Goal: Information Seeking & Learning: Compare options

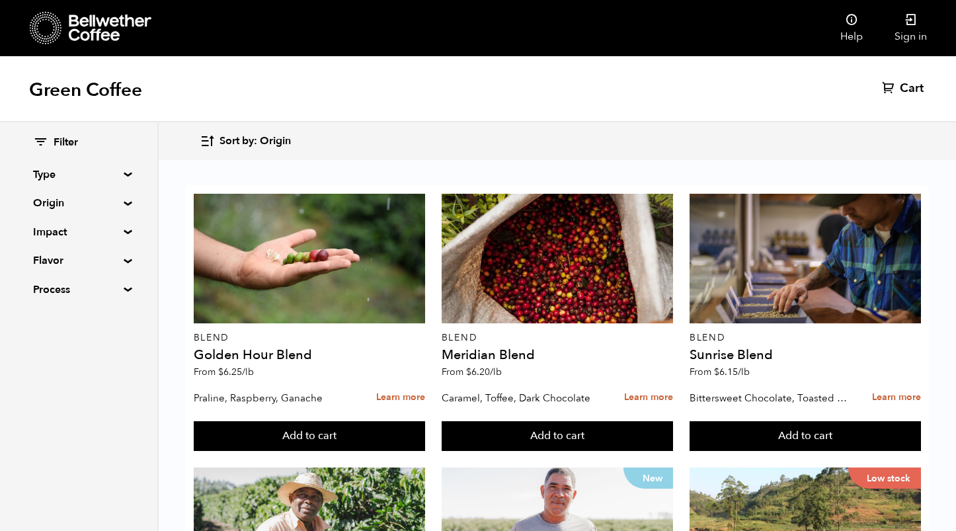
click at [67, 255] on summary "Flavor" at bounding box center [78, 260] width 91 height 16
click at [41, 348] on input "Fruity" at bounding box center [39, 349] width 12 height 12
checkbox input "true"
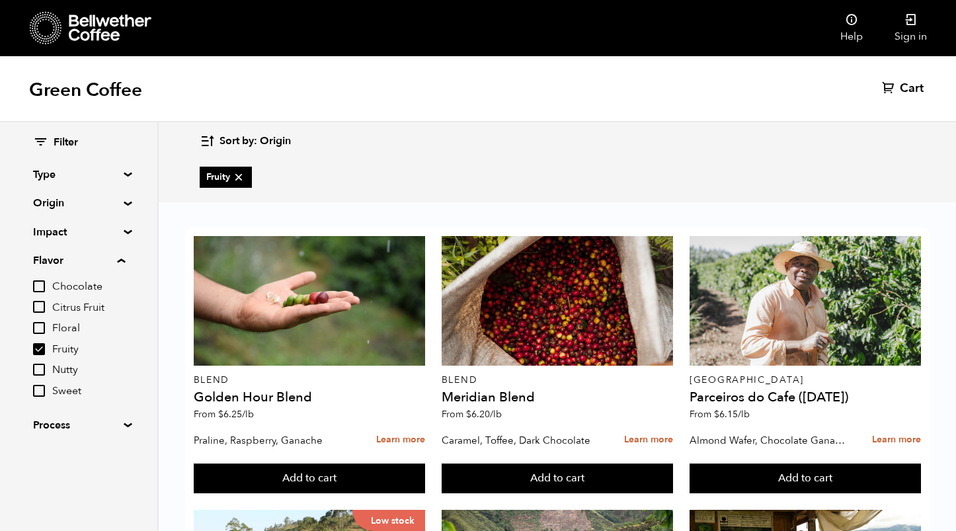
click at [410, 119] on div "Green Coffee Cart (0)" at bounding box center [478, 89] width 956 height 66
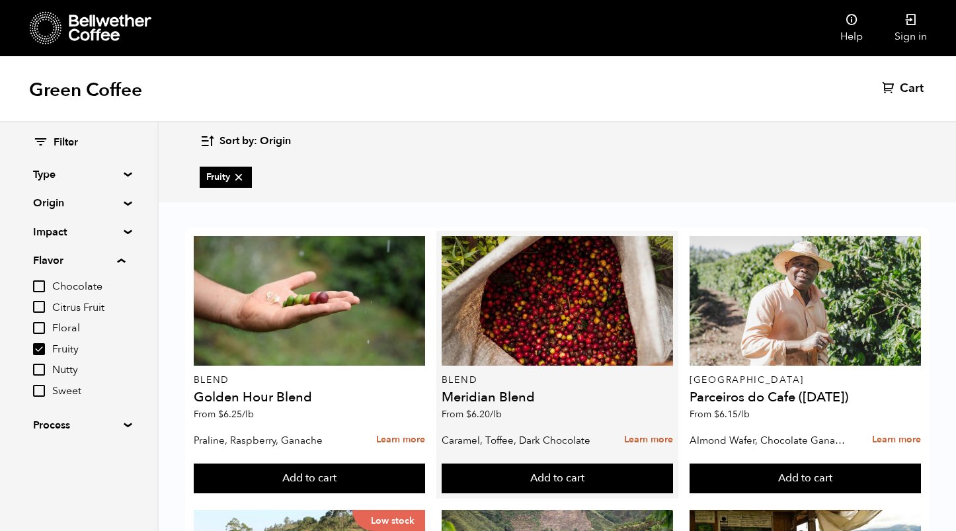
scroll to position [302, 0]
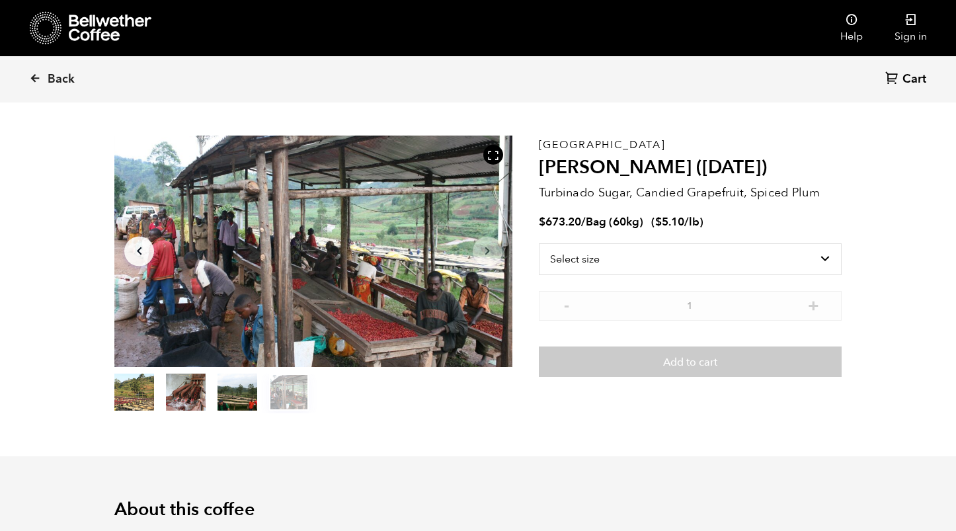
scroll to position [45, 0]
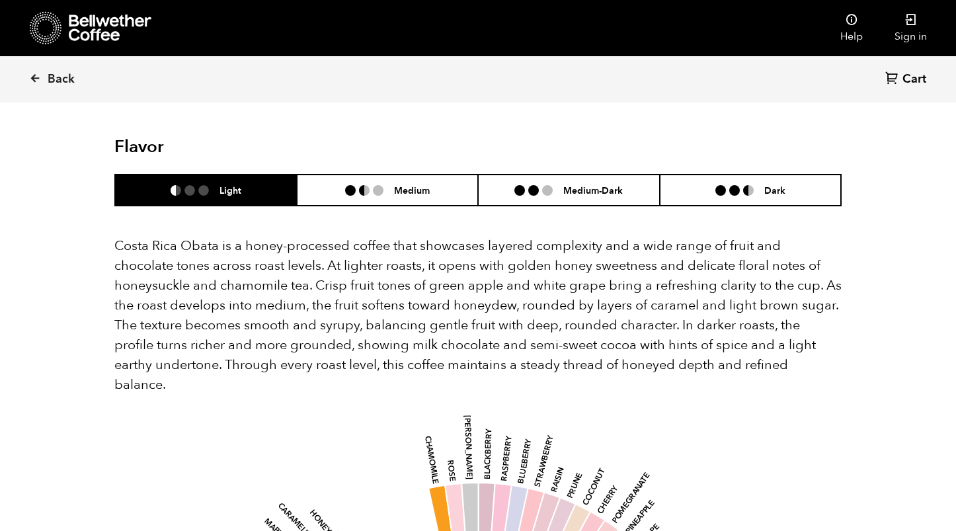
scroll to position [1172, 0]
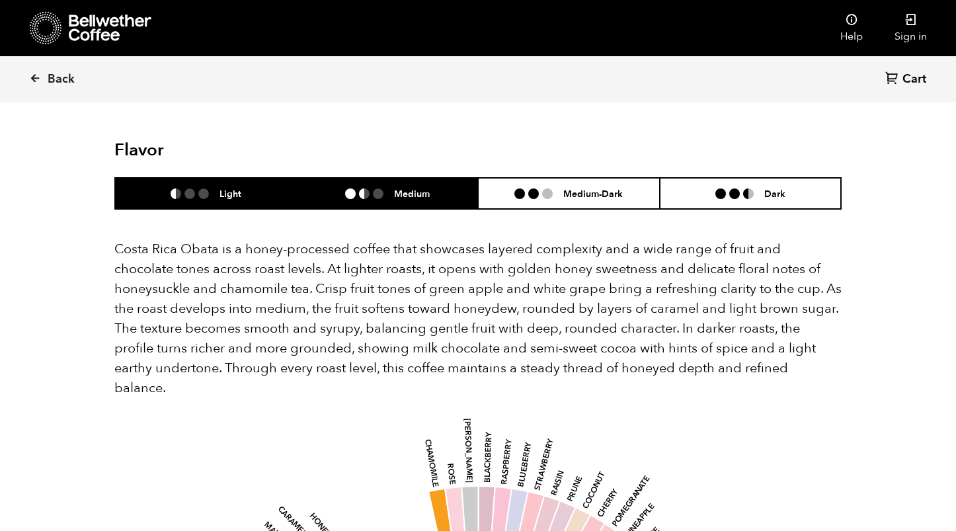
click at [405, 188] on h6 "Medium" at bounding box center [412, 193] width 36 height 11
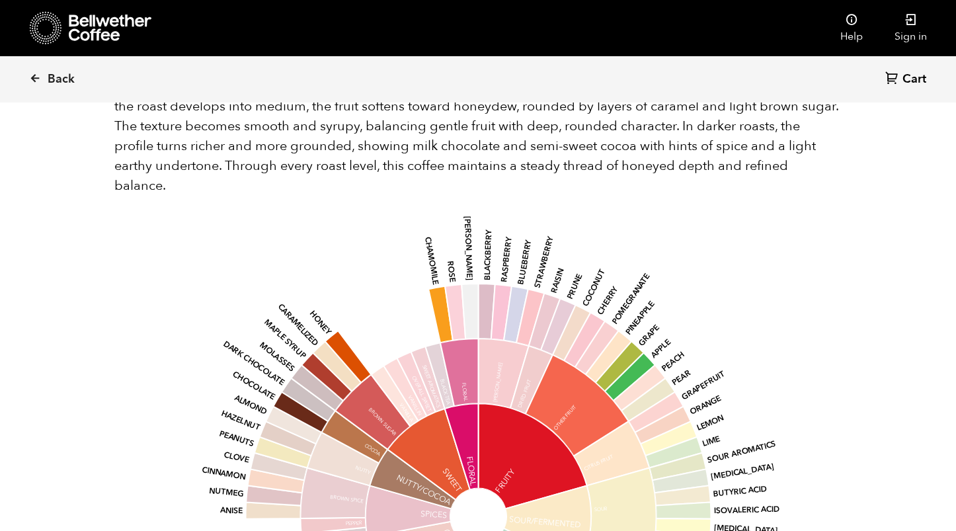
scroll to position [1372, 0]
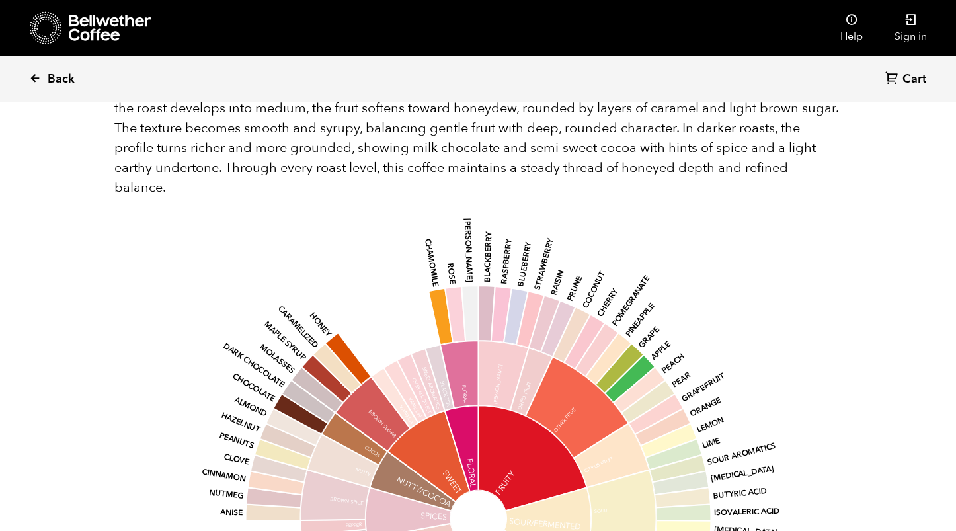
click at [36, 87] on link "Back" at bounding box center [70, 79] width 82 height 45
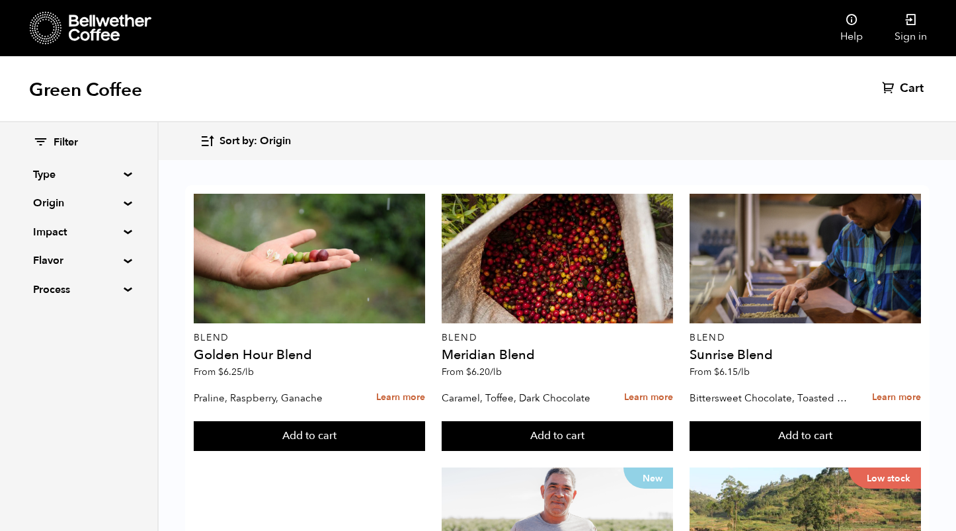
click at [66, 261] on summary "Flavor" at bounding box center [78, 260] width 91 height 16
click at [65, 347] on span "Fruity" at bounding box center [88, 349] width 73 height 15
click at [0, 0] on input "Fruity" at bounding box center [0, 0] width 0 height 0
checkbox input "true"
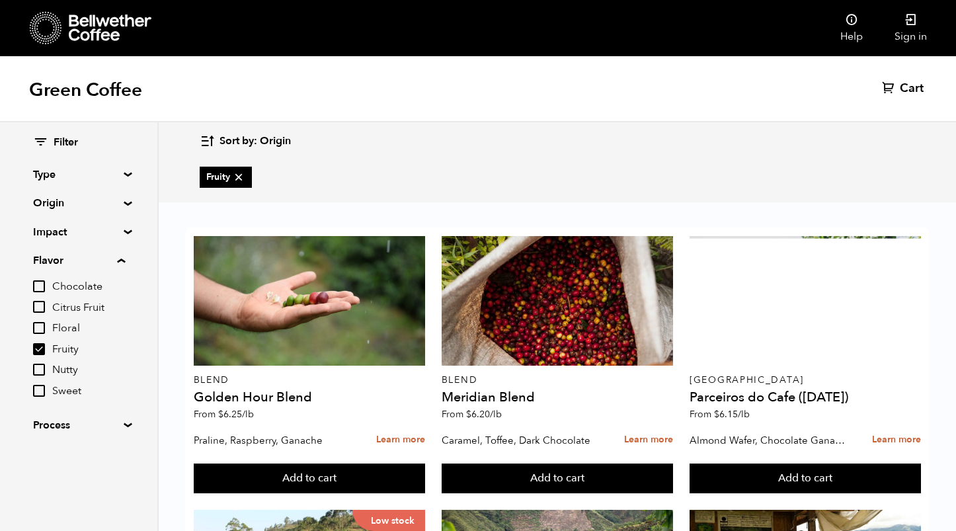
click at [441, 152] on div "Sort by: Origin Sort by: Origin Sort by: Most recent Sort by: Name Sort by: Pri…" at bounding box center [557, 141] width 714 height 31
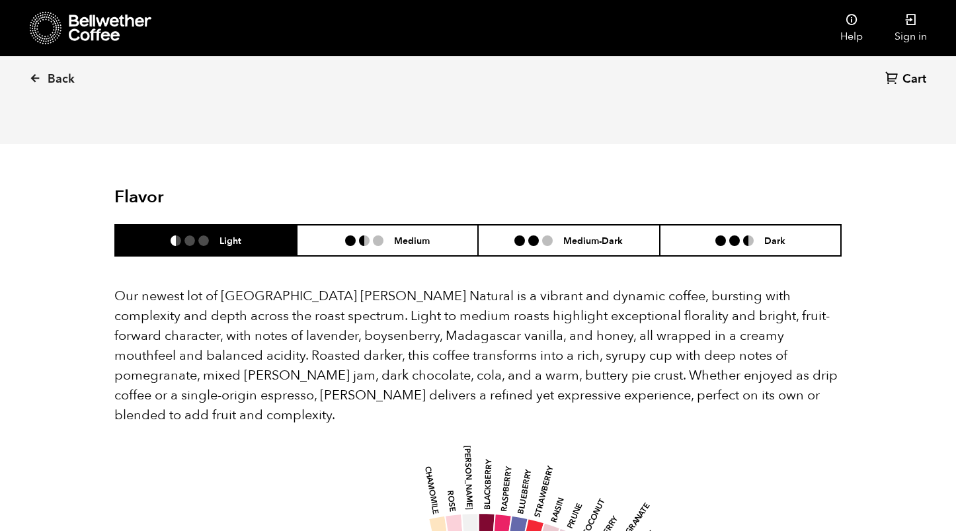
scroll to position [1026, 0]
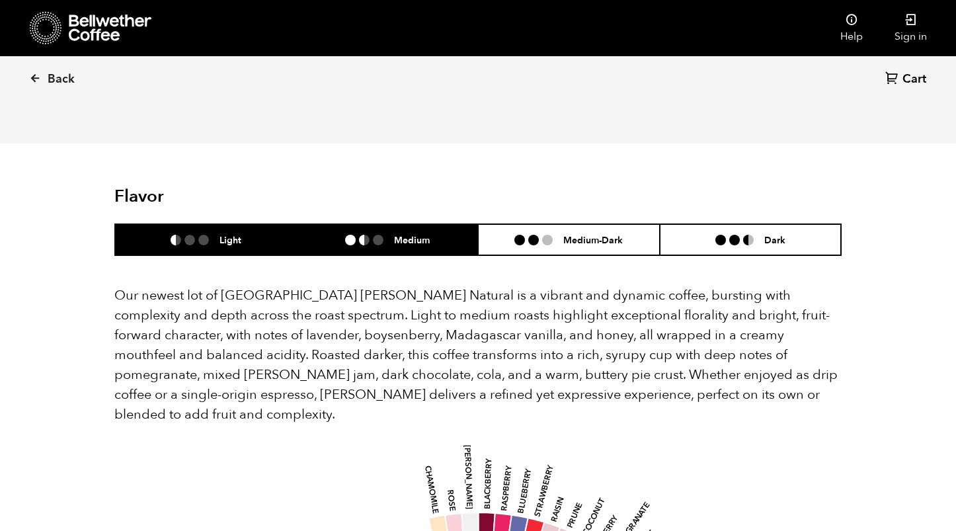
click at [397, 224] on li "Medium" at bounding box center [388, 239] width 182 height 31
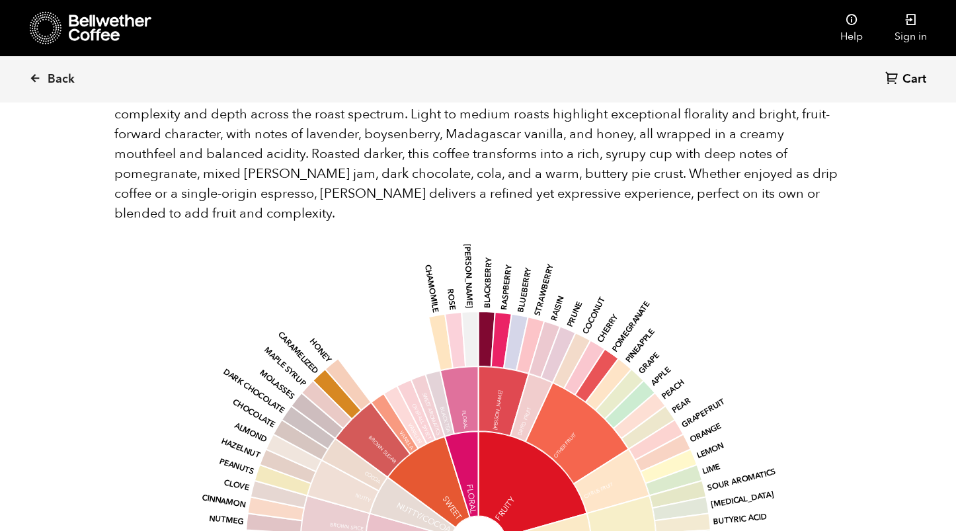
scroll to position [1225, 0]
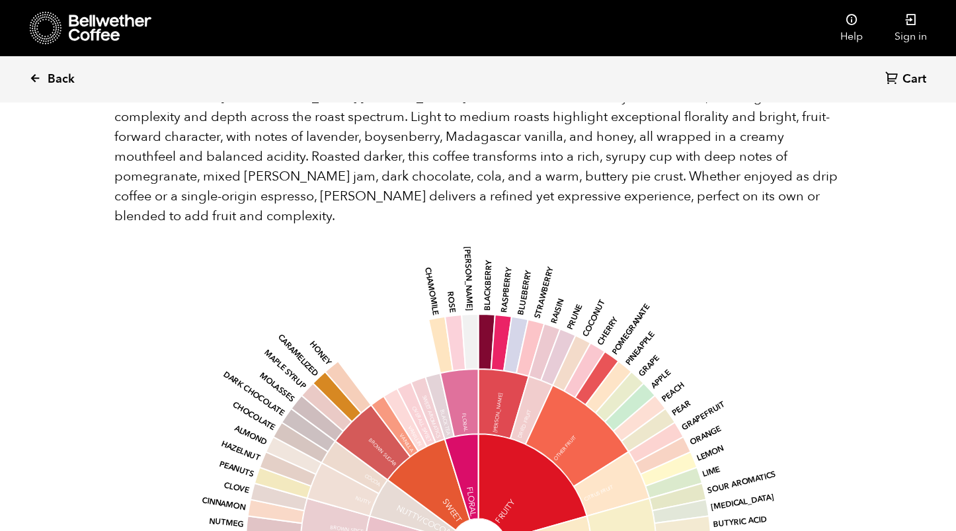
click at [52, 84] on span "Back" at bounding box center [61, 79] width 27 height 16
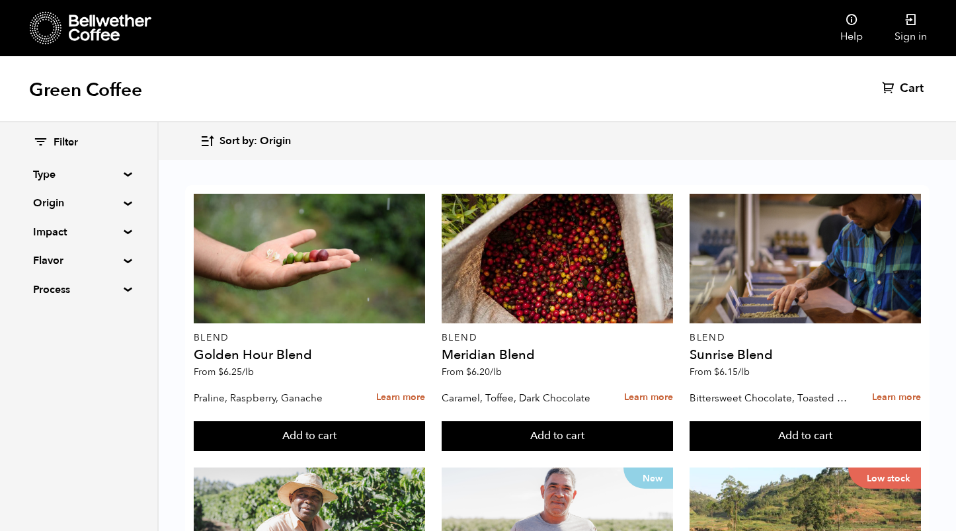
click at [83, 257] on summary "Flavor" at bounding box center [78, 260] width 91 height 16
click at [68, 342] on span "Fruity" at bounding box center [88, 349] width 73 height 15
click at [0, 0] on input "Fruity" at bounding box center [0, 0] width 0 height 0
checkbox input "true"
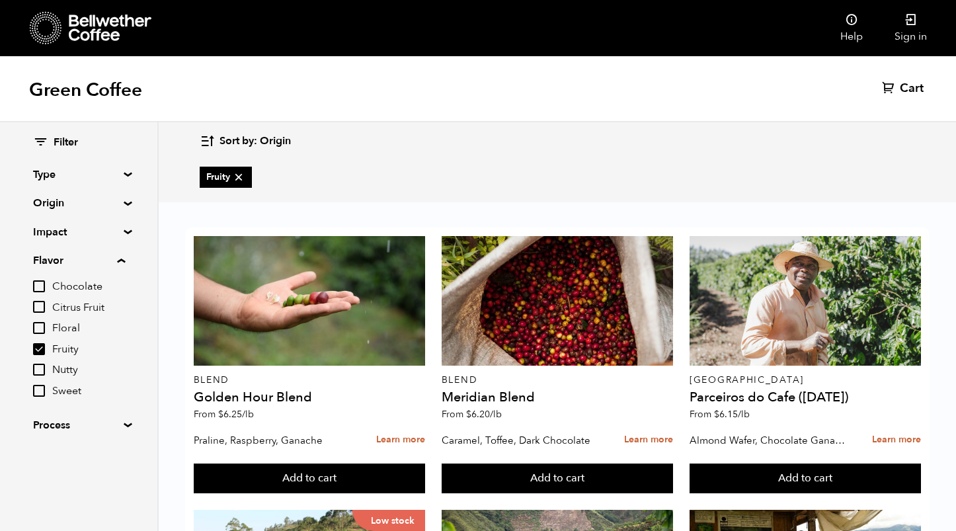
scroll to position [1098, 0]
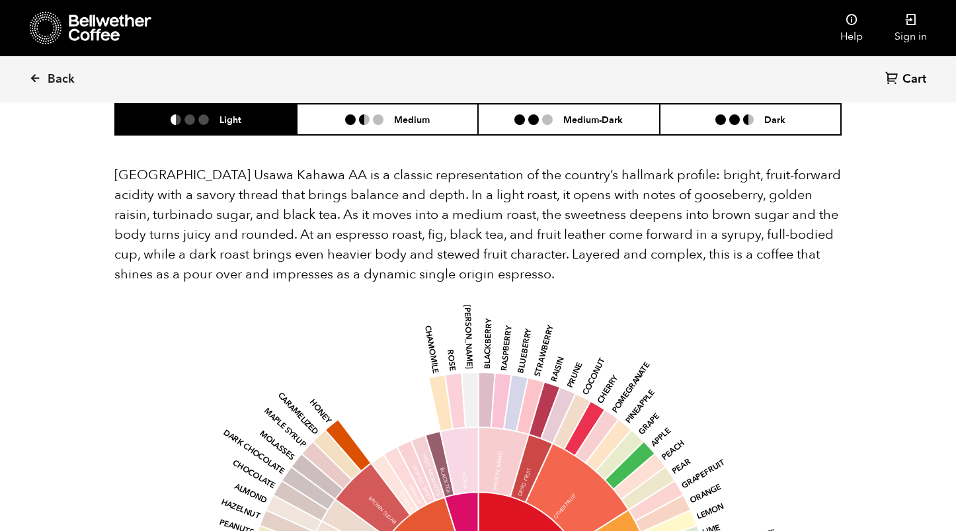
scroll to position [874, 0]
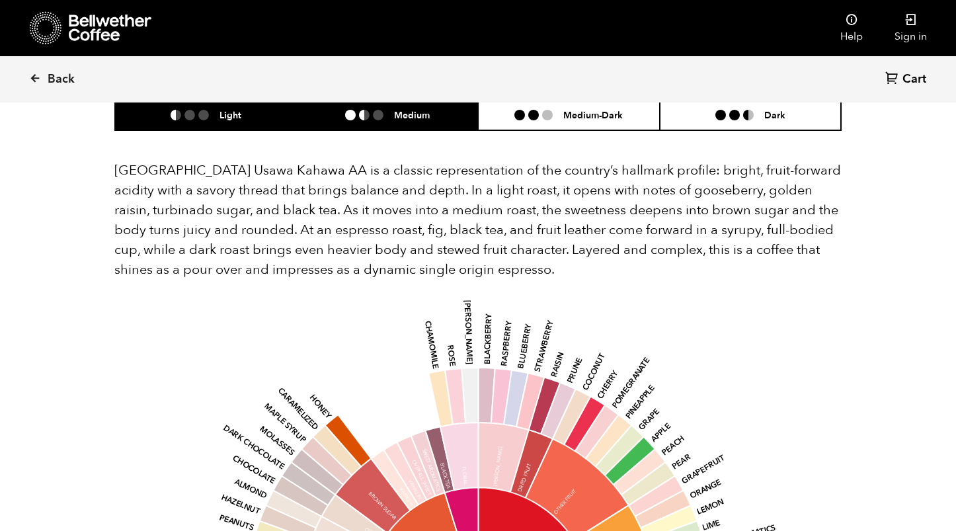
click at [446, 105] on li "Medium" at bounding box center [388, 114] width 182 height 31
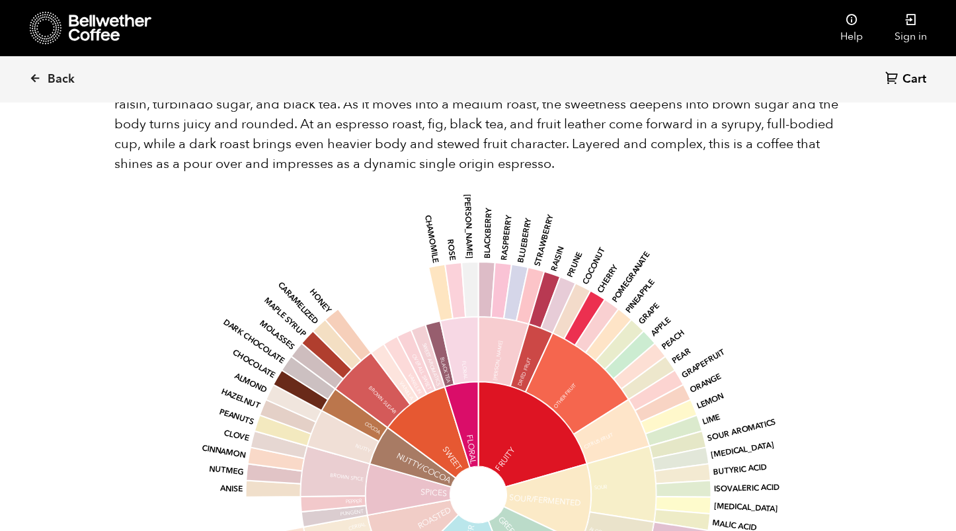
scroll to position [962, 0]
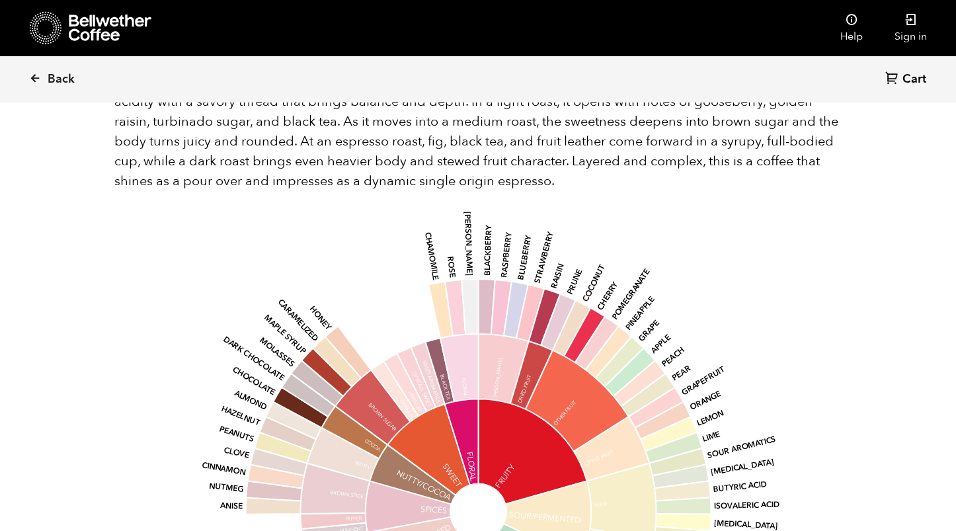
click at [702, 177] on div "[GEOGRAPHIC_DATA] Usawa Kahawa AA is a classic representation of the country’s …" at bounding box center [477, 425] width 727 height 707
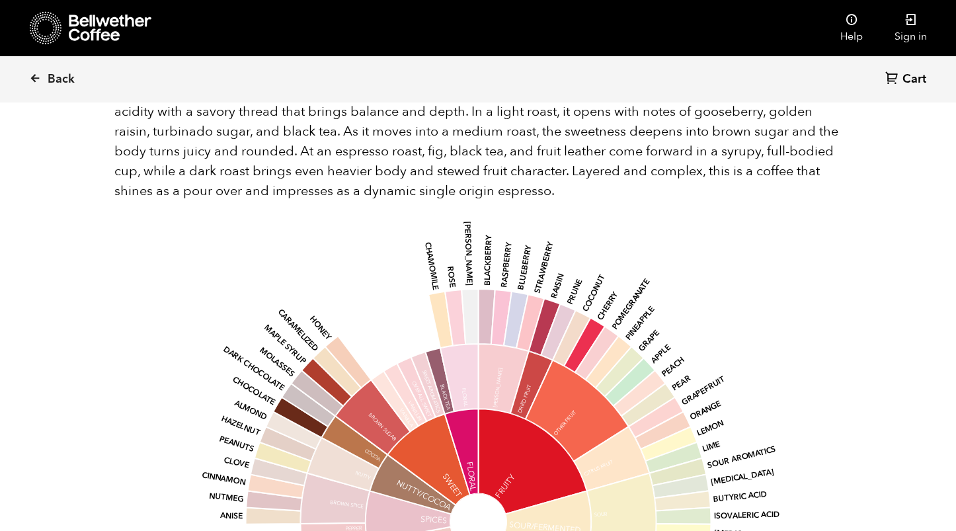
scroll to position [950, 0]
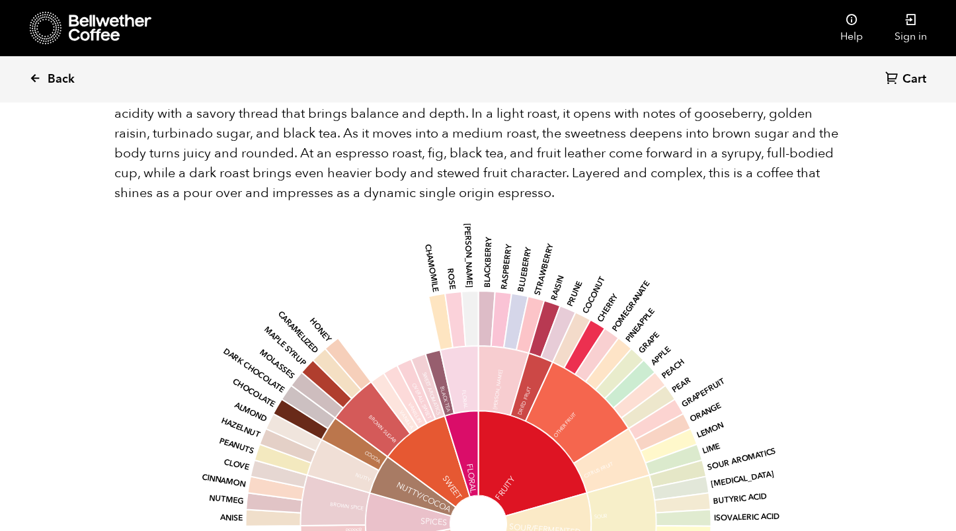
click at [42, 81] on link "Back" at bounding box center [70, 79] width 82 height 45
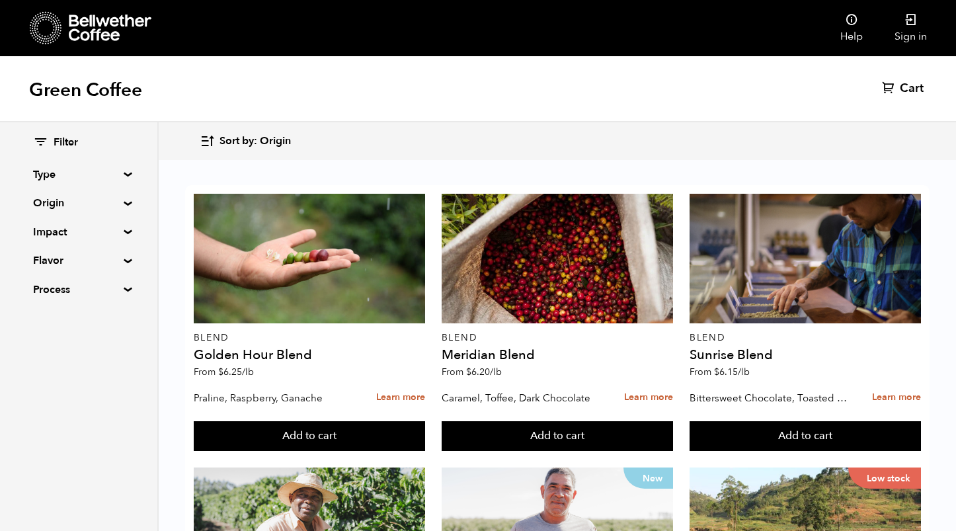
click at [55, 252] on summary "Flavor" at bounding box center [78, 260] width 91 height 16
click at [65, 349] on span "Fruity" at bounding box center [88, 349] width 73 height 15
click at [0, 0] on input "Fruity" at bounding box center [0, 0] width 0 height 0
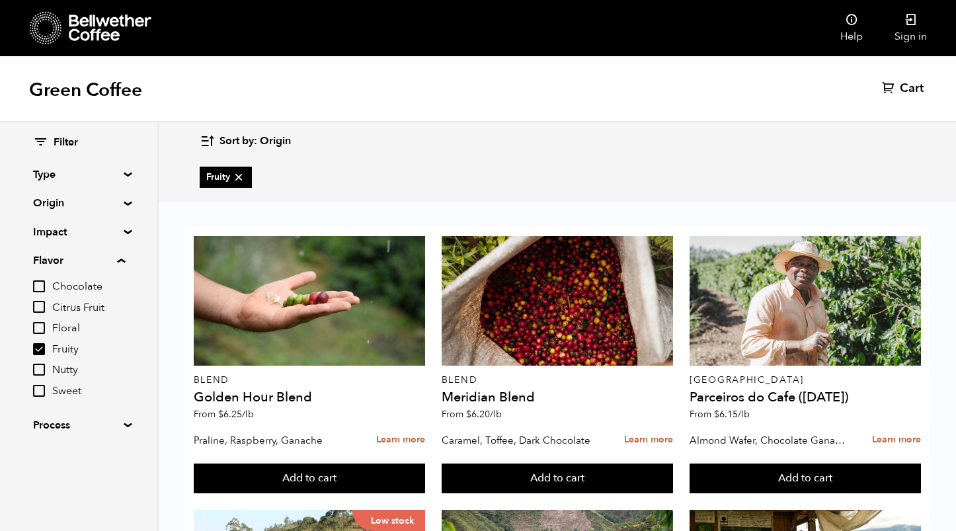
click at [81, 257] on summary "Flavor" at bounding box center [79, 260] width 92 height 16
click at [83, 201] on summary "Origin" at bounding box center [78, 203] width 91 height 16
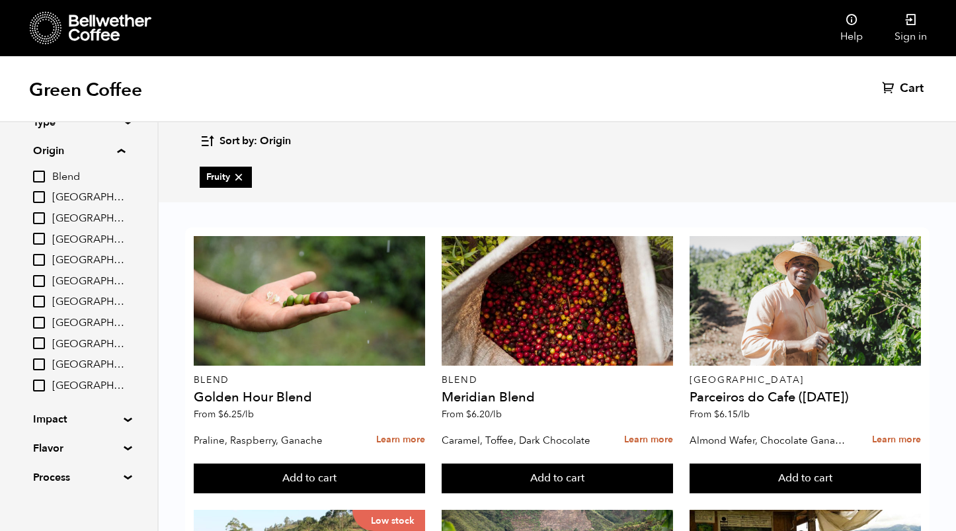
scroll to position [52, 0]
click at [93, 150] on summary "Origin" at bounding box center [79, 151] width 92 height 16
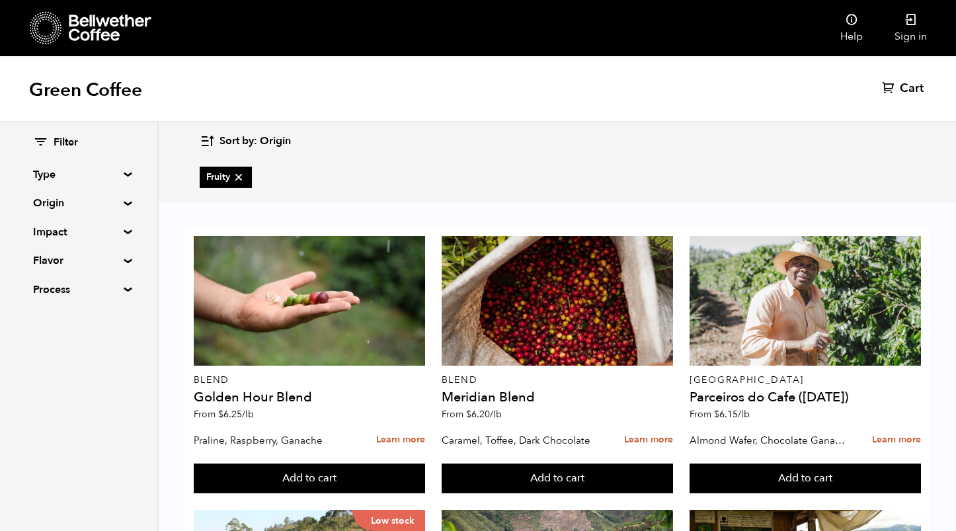
scroll to position [0, 0]
click at [243, 180] on icon at bounding box center [238, 177] width 13 height 13
checkbox input "false"
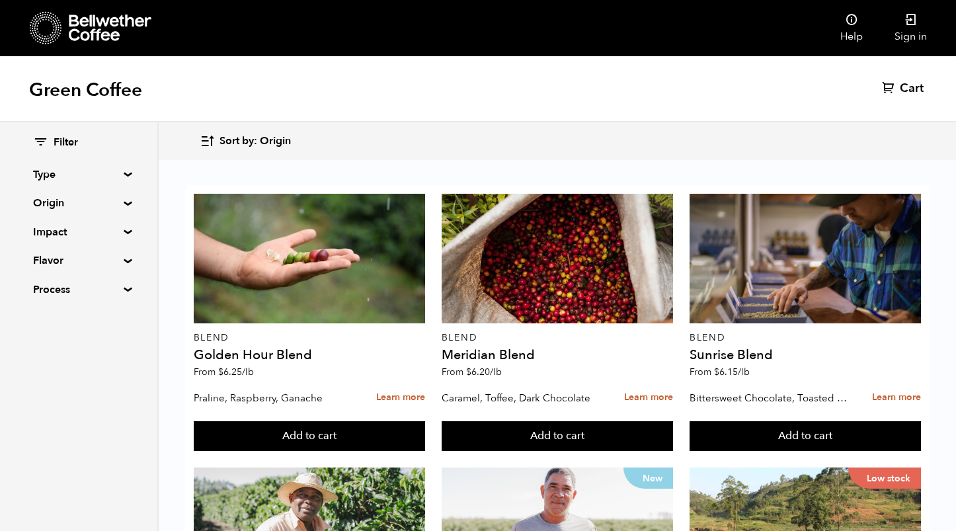
click at [128, 198] on div "Filter Type Blend Single Origin Decaf Seasonal Year Round Origin Blend Brazil B…" at bounding box center [78, 216] width 157 height 188
click at [104, 201] on summary "Origin" at bounding box center [78, 203] width 91 height 16
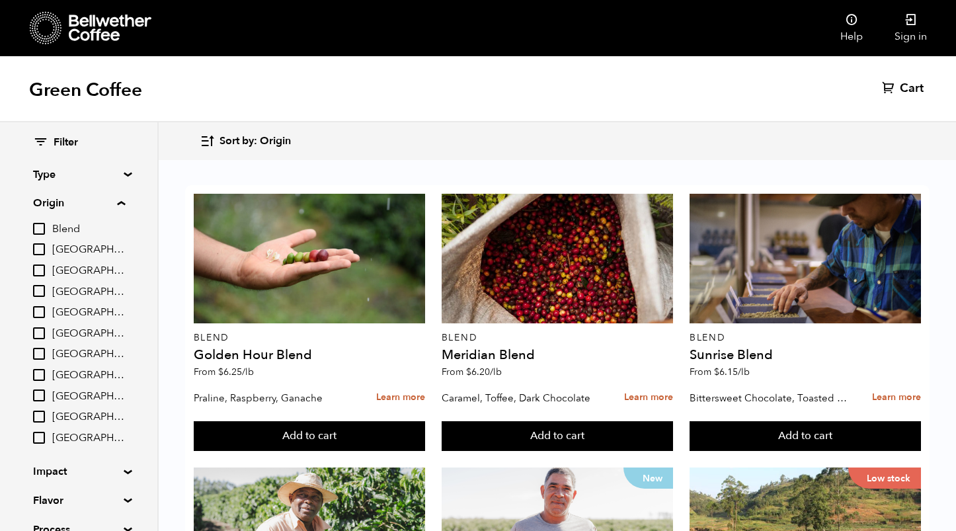
click at [111, 196] on summary "Origin" at bounding box center [79, 203] width 92 height 16
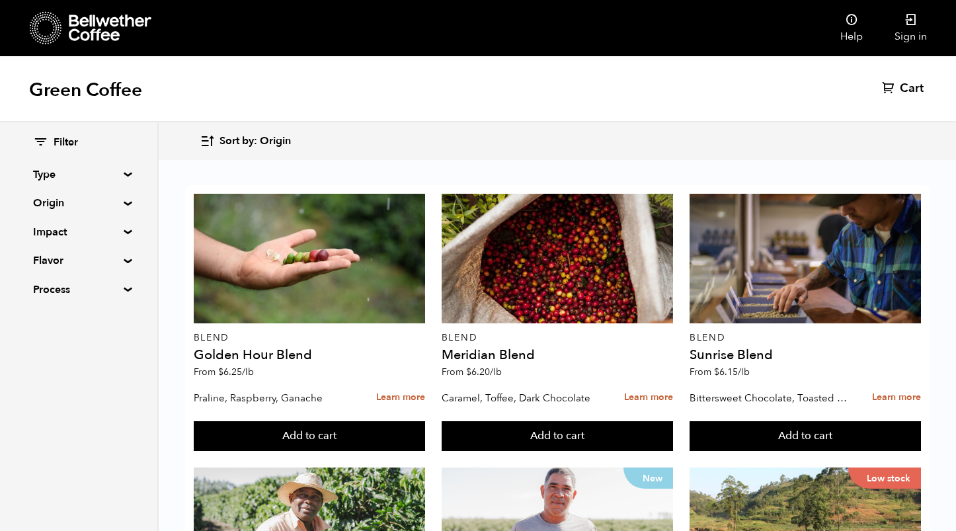
click at [90, 213] on div "Filter Type Blend Single Origin Decaf Seasonal Year Round Origin Blend Brazil B…" at bounding box center [78, 216] width 91 height 162
click at [99, 204] on summary "Origin" at bounding box center [78, 203] width 91 height 16
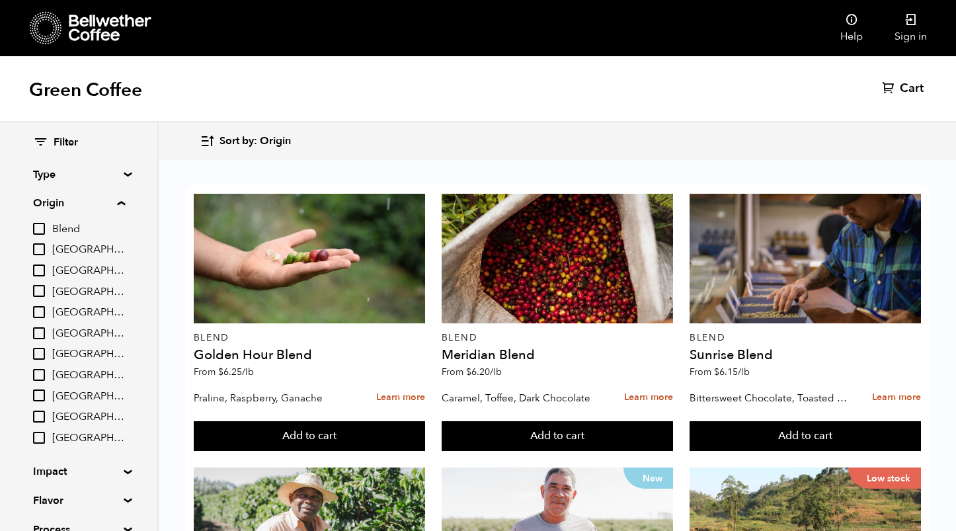
click at [61, 333] on span "East Java" at bounding box center [88, 333] width 73 height 15
click at [0, 0] on input "East Java" at bounding box center [0, 0] width 0 height 0
checkbox input "true"
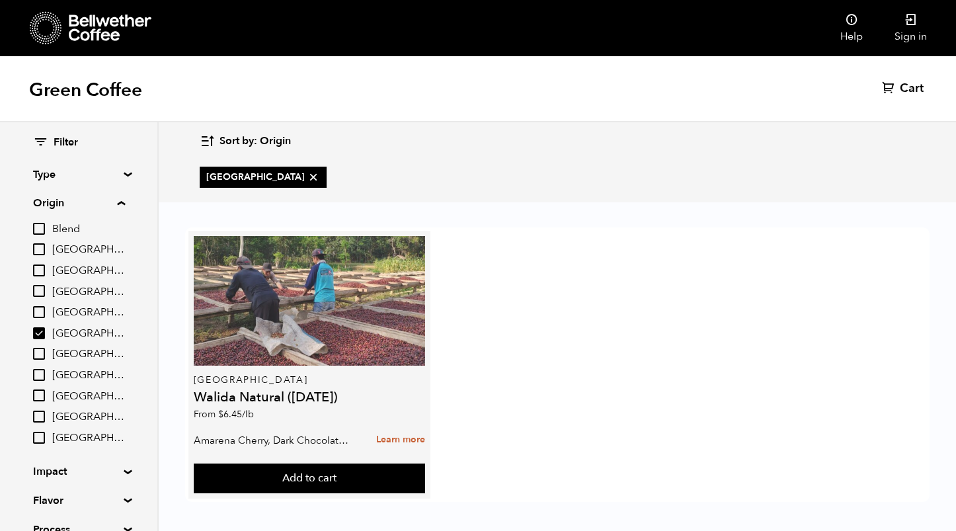
click at [374, 296] on div at bounding box center [309, 301] width 231 height 130
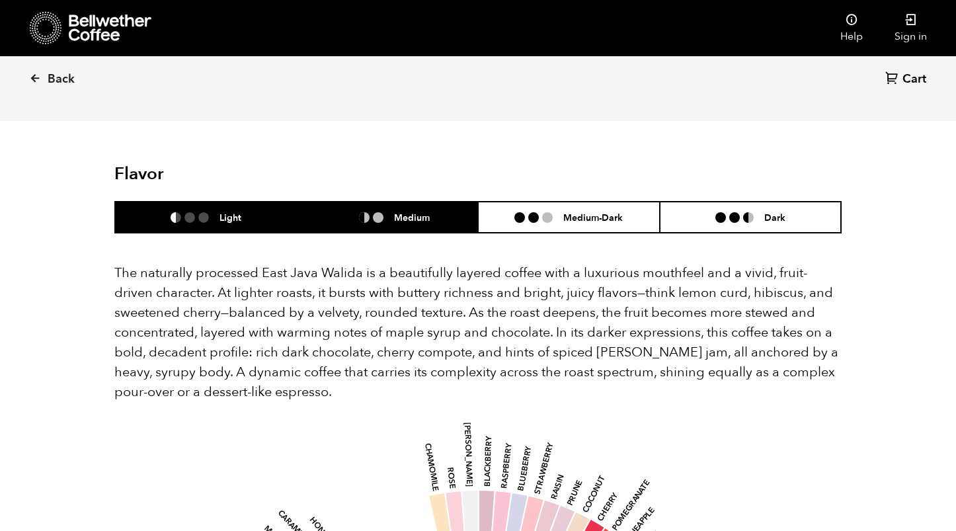
scroll to position [755, 0]
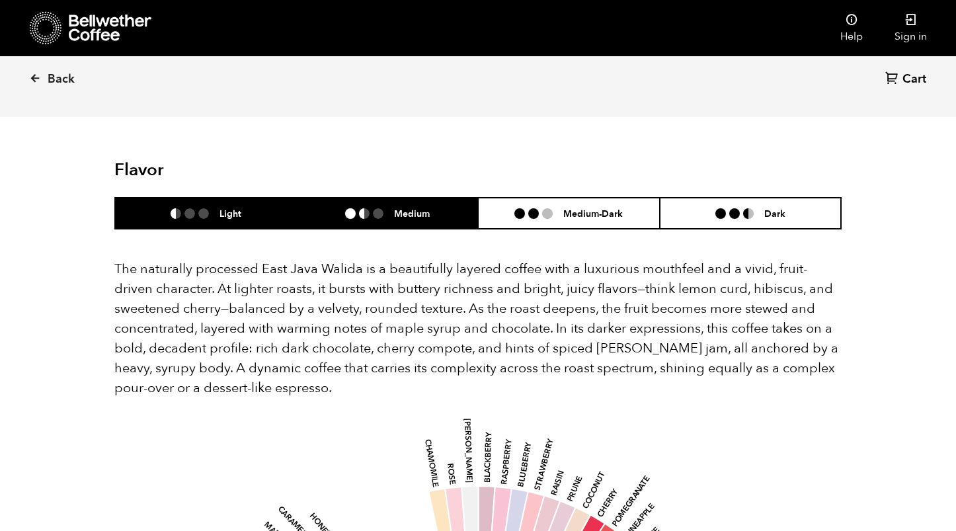
click at [377, 208] on li at bounding box center [378, 213] width 11 height 11
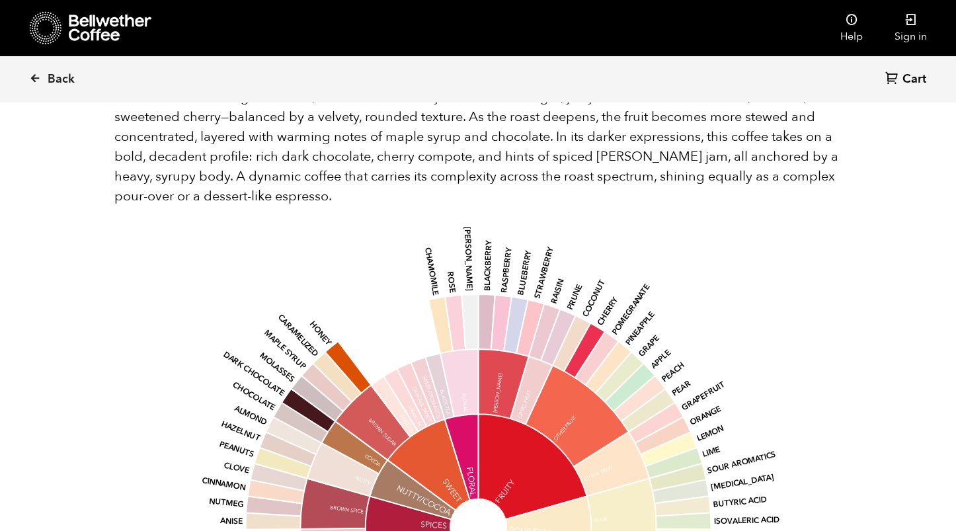
scroll to position [948, 0]
